Goal: Transaction & Acquisition: Purchase product/service

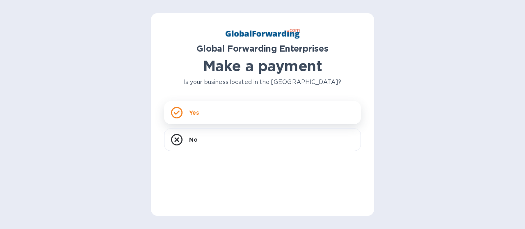
click at [195, 116] on p "Yes" at bounding box center [194, 113] width 10 height 8
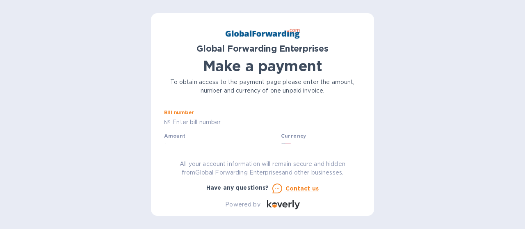
click at [245, 123] on input "text" at bounding box center [266, 123] width 190 height 12
click at [187, 121] on input "text" at bounding box center [266, 123] width 190 height 12
paste input "79688147"
type input "79688147"
click at [194, 137] on div "Amount $" at bounding box center [221, 142] width 114 height 19
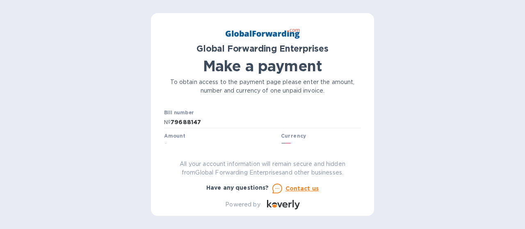
click at [176, 139] on label "Amount" at bounding box center [174, 136] width 21 height 5
click at [221, 132] on input "text" at bounding box center [223, 131] width 110 height 12
click at [182, 128] on input "text" at bounding box center [223, 131] width 110 height 12
paste input "779.62"
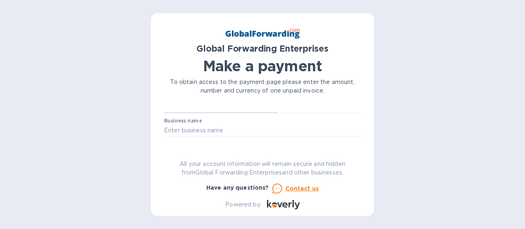
scroll to position [41, 0]
type input "779.62"
click at [262, 131] on input "text" at bounding box center [262, 129] width 197 height 12
type input "The Shipping Shack, Inc."
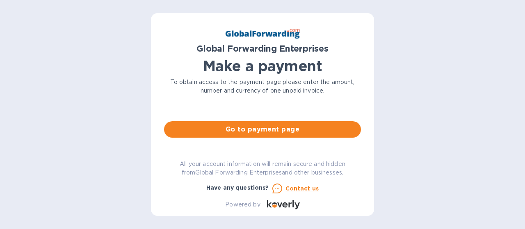
scroll to position [72, 0]
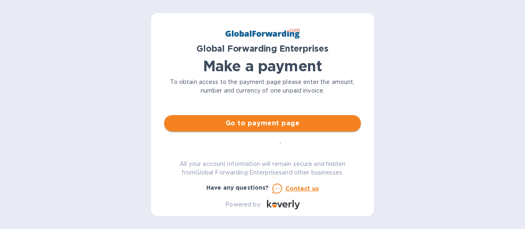
click at [291, 128] on span "Go to payment page" at bounding box center [263, 124] width 184 height 10
